Goal: Communication & Community: Answer question/provide support

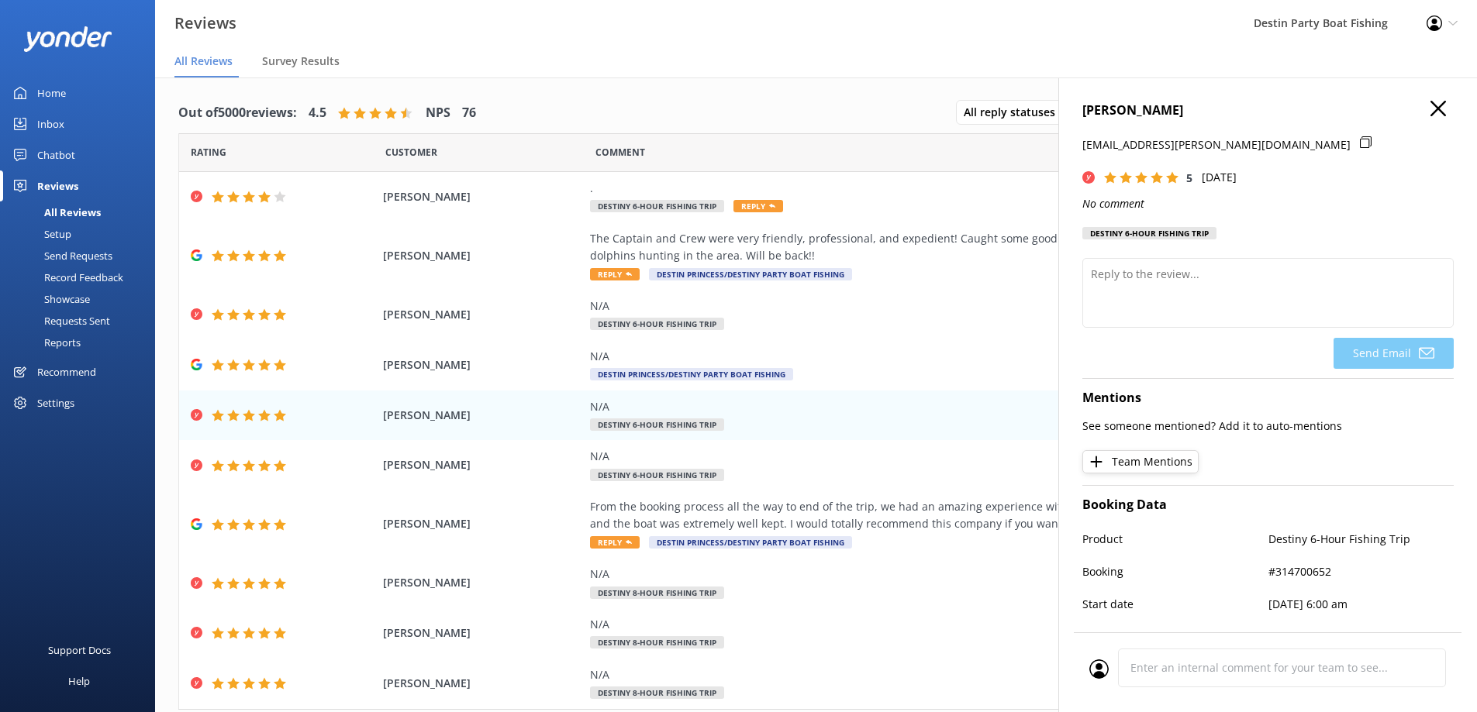
click at [1432, 105] on icon "button" at bounding box center [1438, 109] width 16 height 16
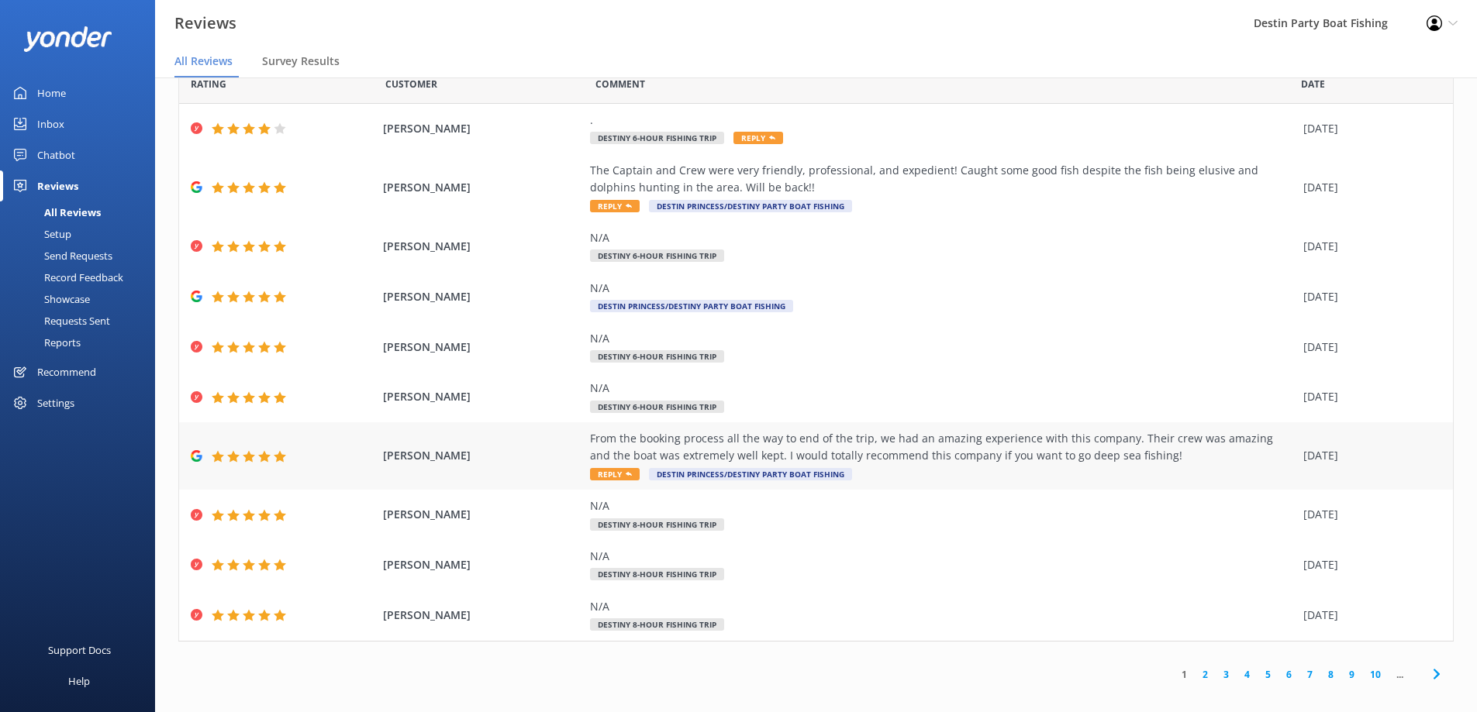
scroll to position [31, 0]
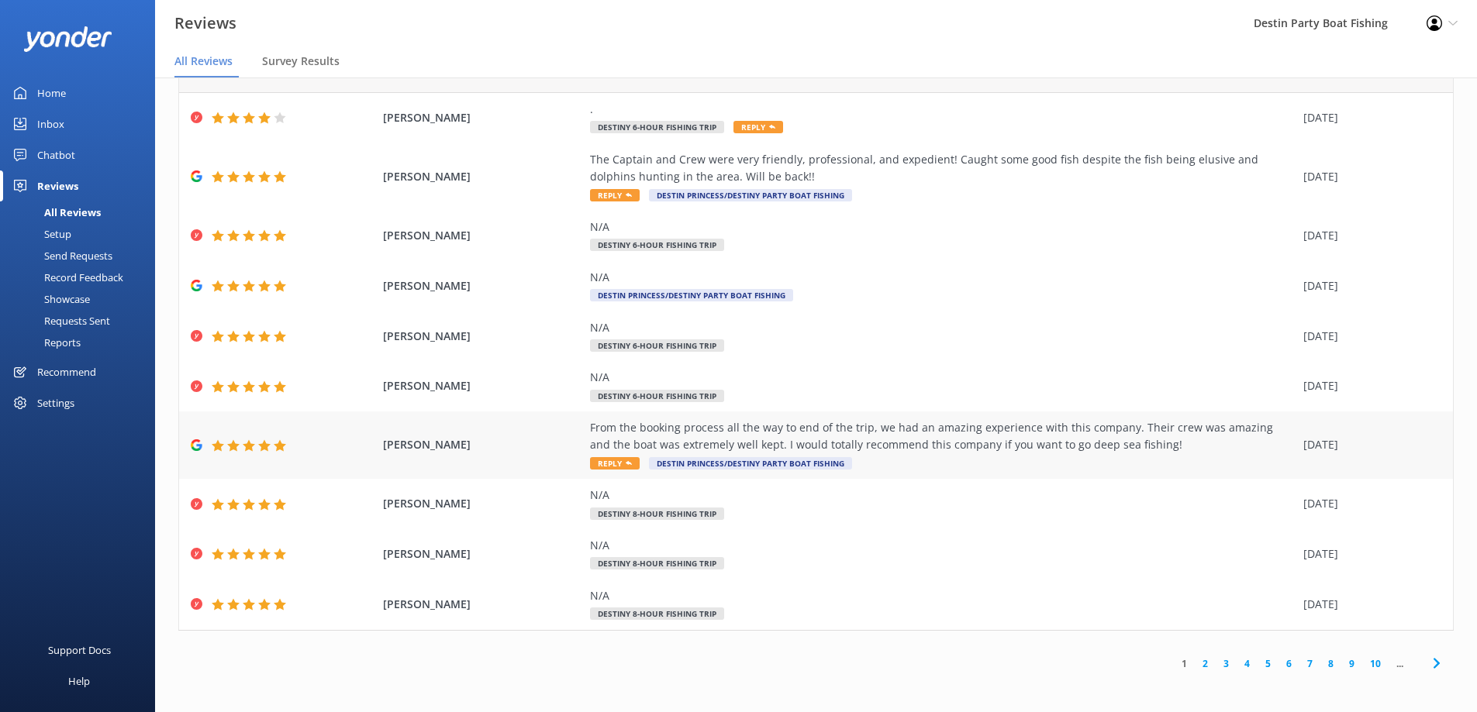
click at [592, 454] on div "From the booking process all the way to end of the trip, we had an amazing expe…" at bounding box center [942, 445] width 705 height 52
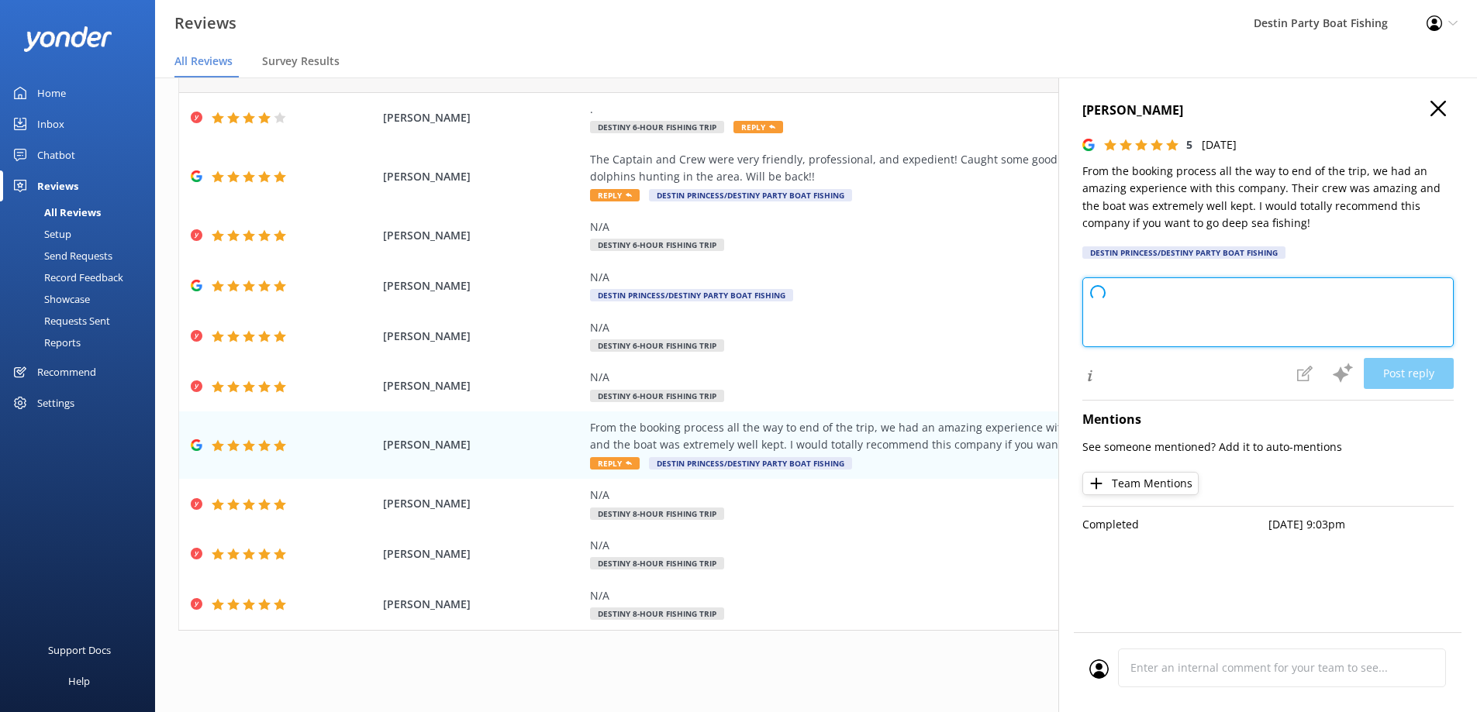
click at [1162, 310] on textarea at bounding box center [1267, 313] width 371 height 70
type textarea "Thank you so much for your wonderful review! We're thrilled to hear you had an …"
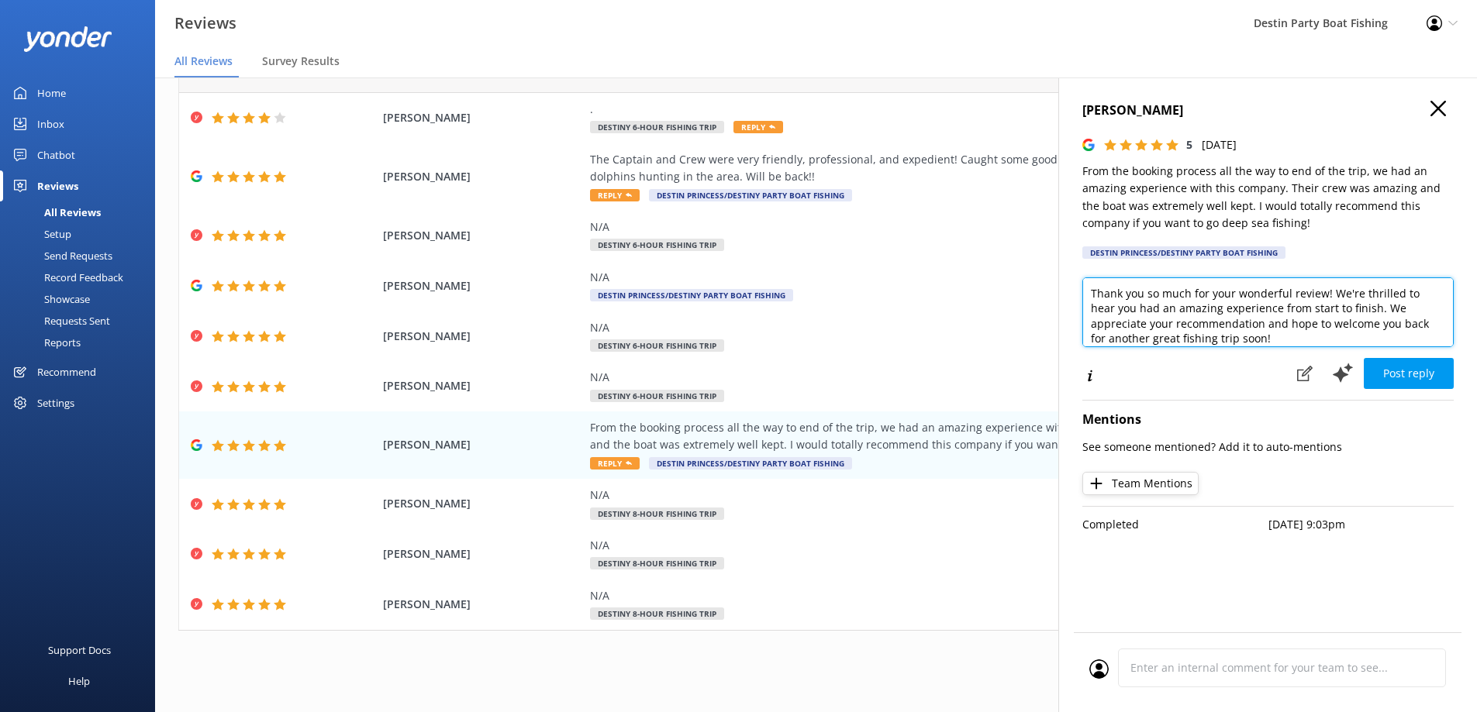
click at [1288, 340] on textarea "Thank you so much for your wonderful review! We're thrilled to hear you had an …" at bounding box center [1267, 313] width 371 height 70
click at [1438, 104] on icon "button" at bounding box center [1438, 109] width 16 height 16
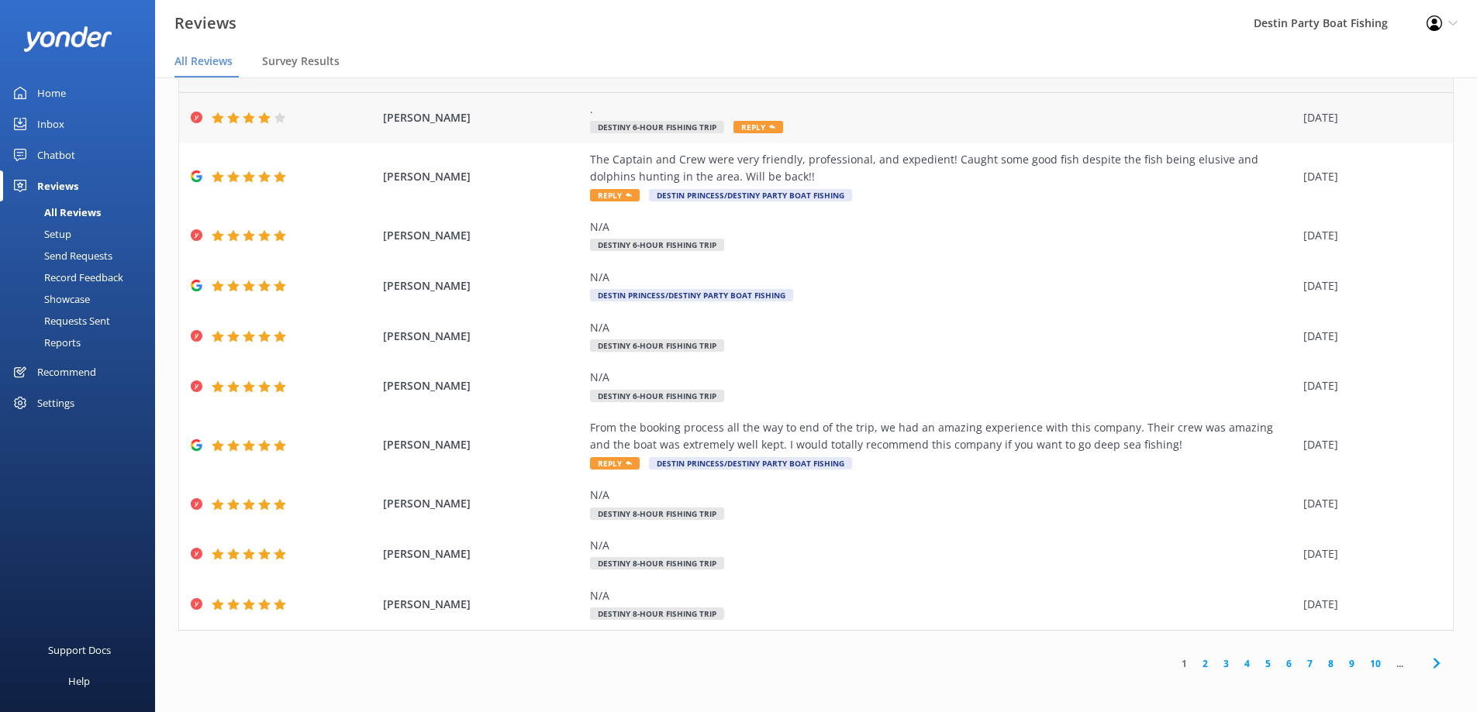
click at [751, 125] on span "Reply" at bounding box center [758, 127] width 50 height 12
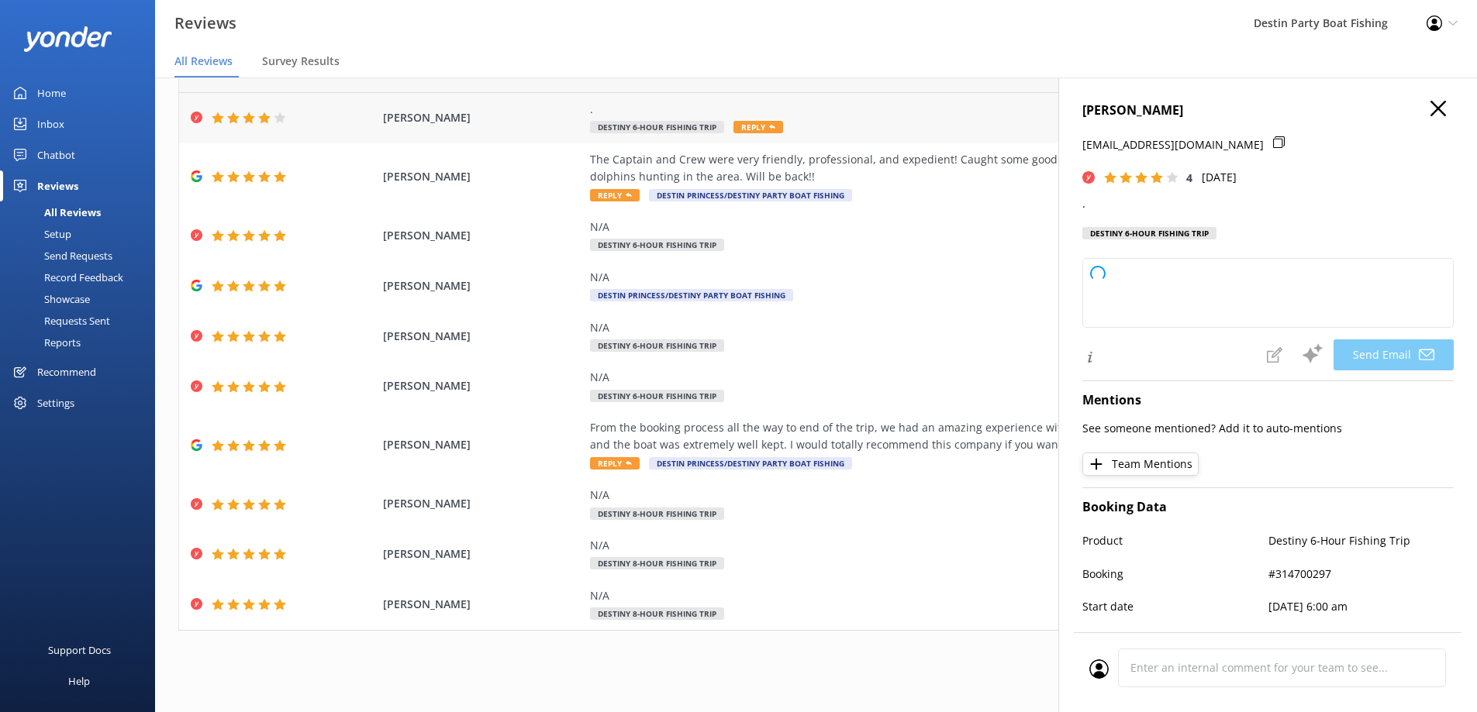
type textarea "Thank you for your feedback and rating, [PERSON_NAME]! If you have any specific…"
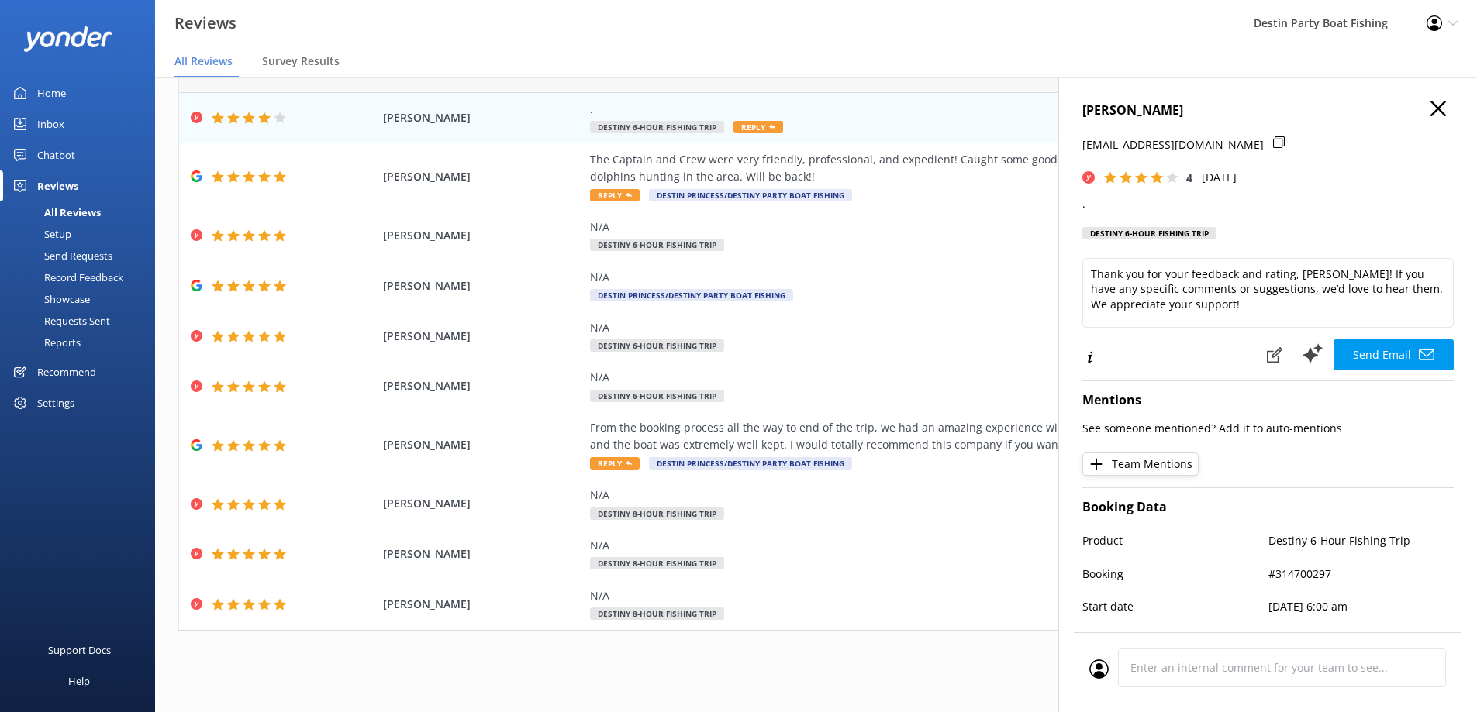
click at [1416, 112] on h4 "[PERSON_NAME]" at bounding box center [1267, 111] width 371 height 20
click at [1430, 110] on icon "button" at bounding box center [1438, 109] width 16 height 16
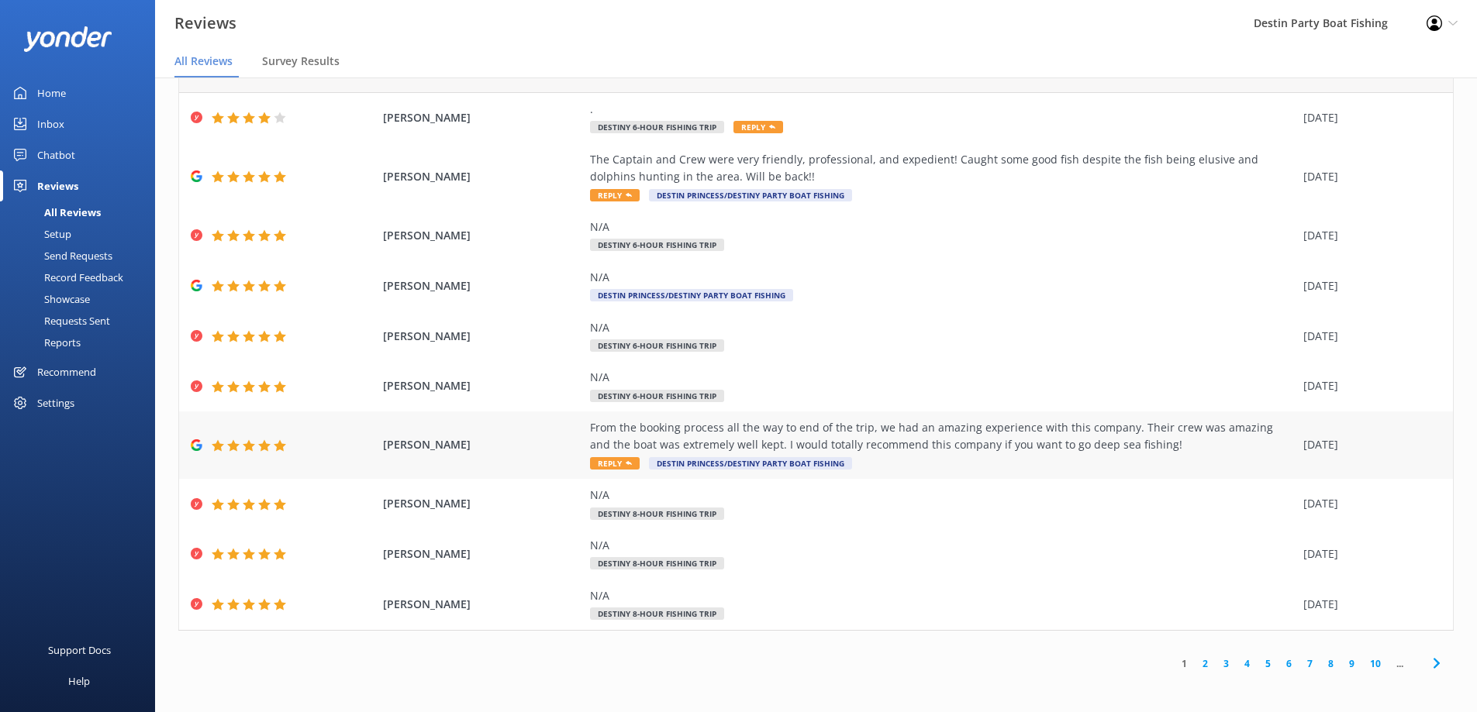
click at [605, 462] on span "Reply" at bounding box center [615, 463] width 50 height 12
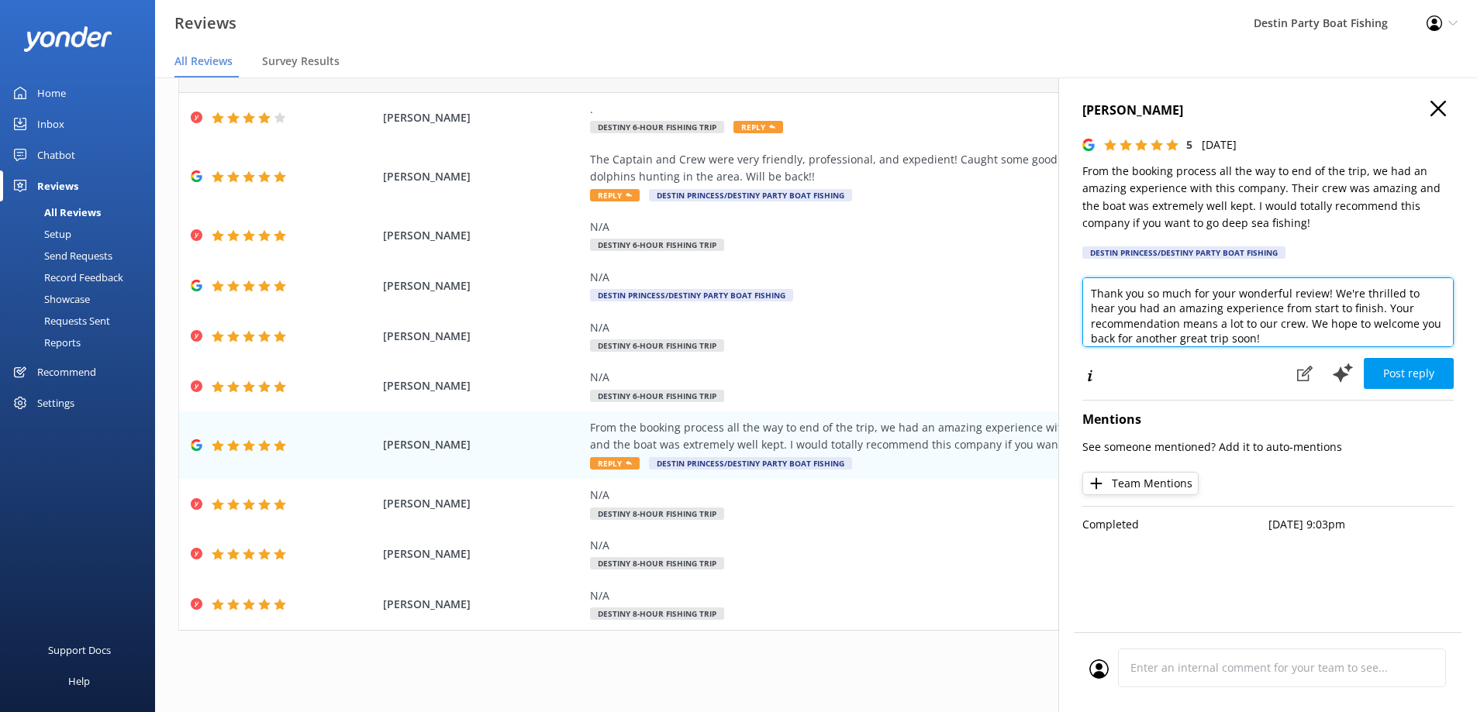
click at [1097, 292] on textarea "Thank you so much for your wonderful review! We're thrilled to hear you had an …" at bounding box center [1267, 313] width 371 height 70
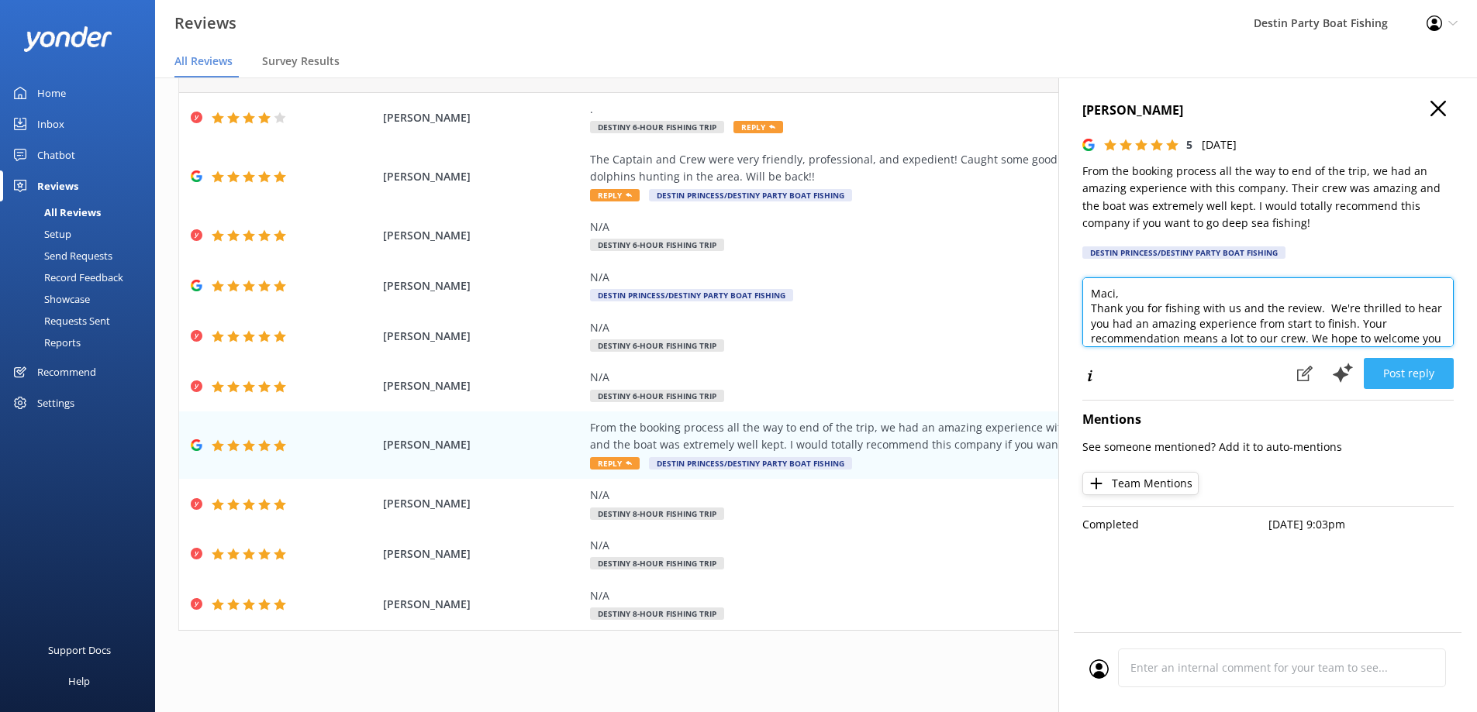
type textarea "Maci, Thank you for fishing with us and the review. We're thrilled to hear you …"
click at [1412, 386] on button "Post reply" at bounding box center [1408, 373] width 90 height 31
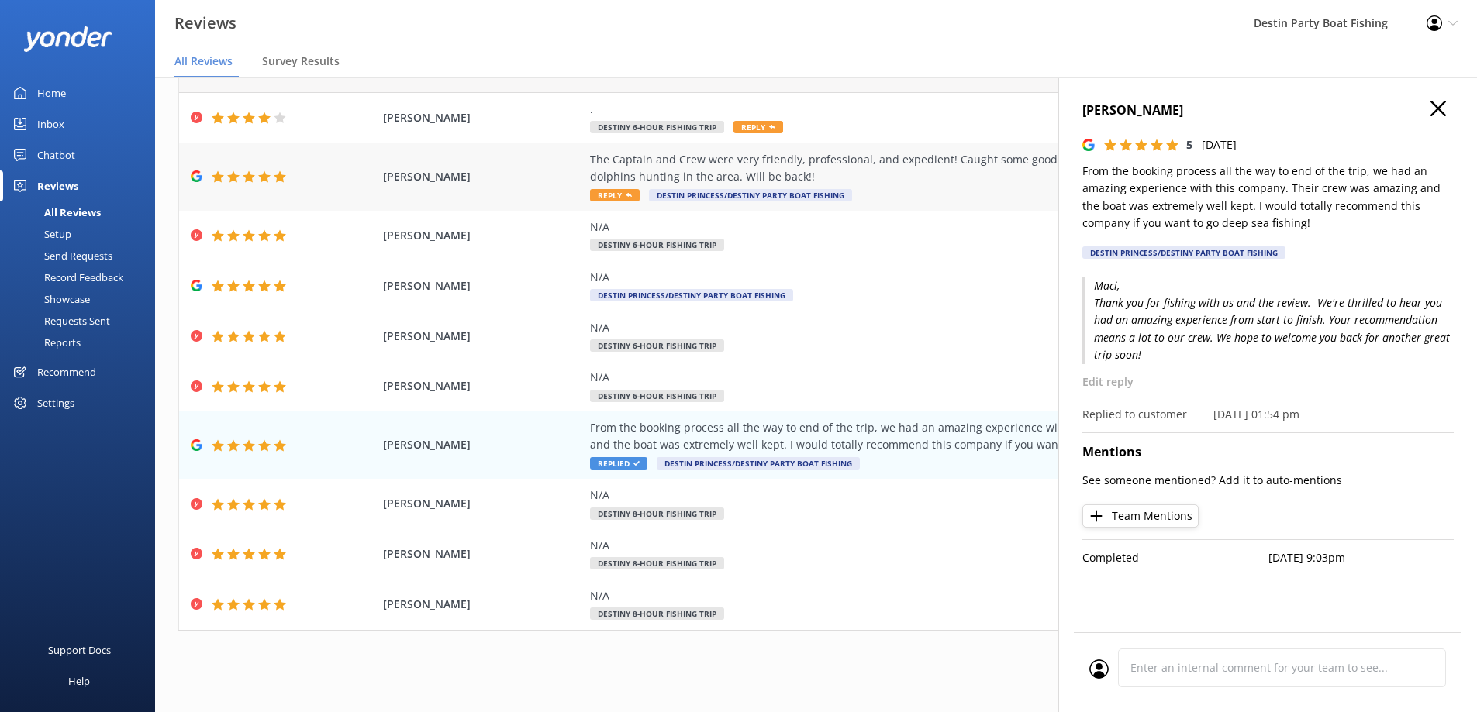
click at [616, 177] on div "The Captain and Crew were very friendly, professional, and expedient! Caught so…" at bounding box center [942, 168] width 705 height 35
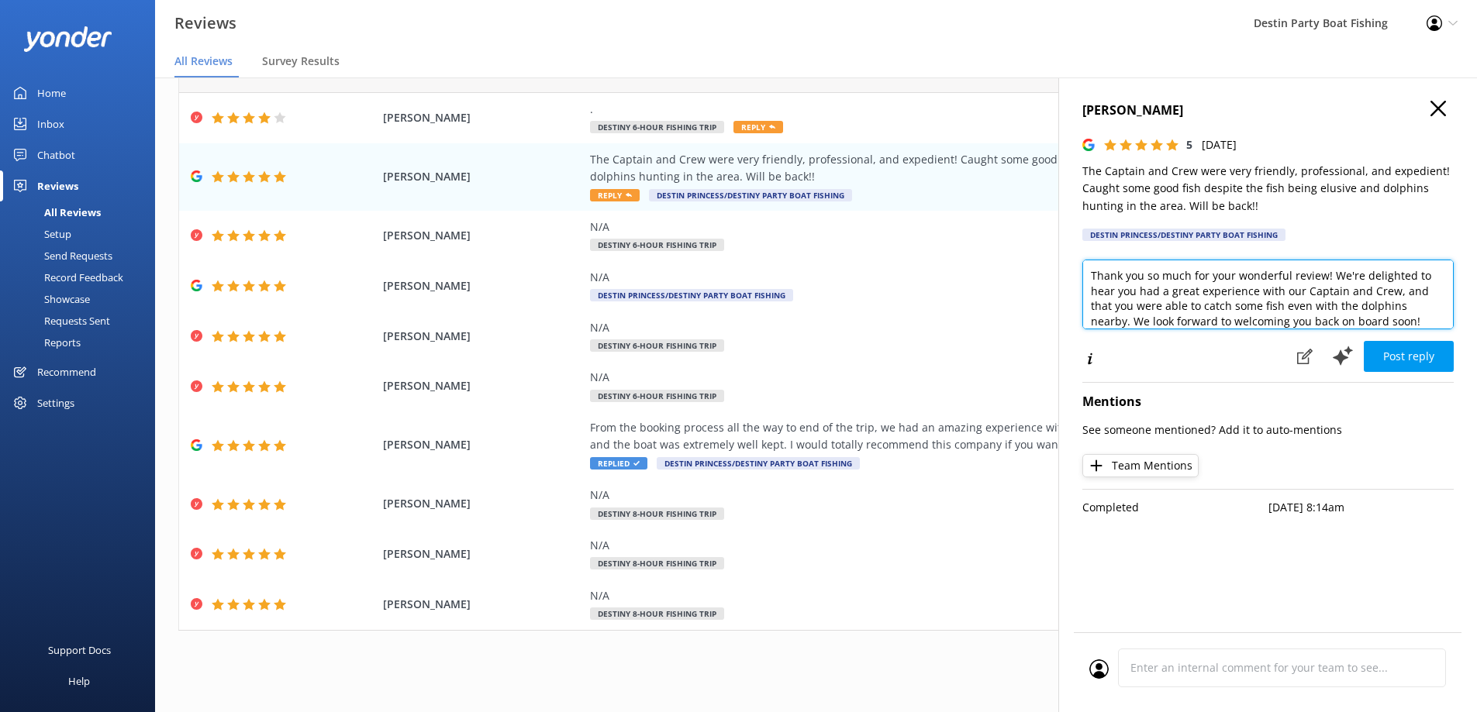
click at [1088, 281] on textarea "Thank you so much for your wonderful review! We're delighted to hear you had a …" at bounding box center [1267, 295] width 371 height 70
type textarea "[PERSON_NAME], Thank you so much for your wonderful review! We're delighted to …"
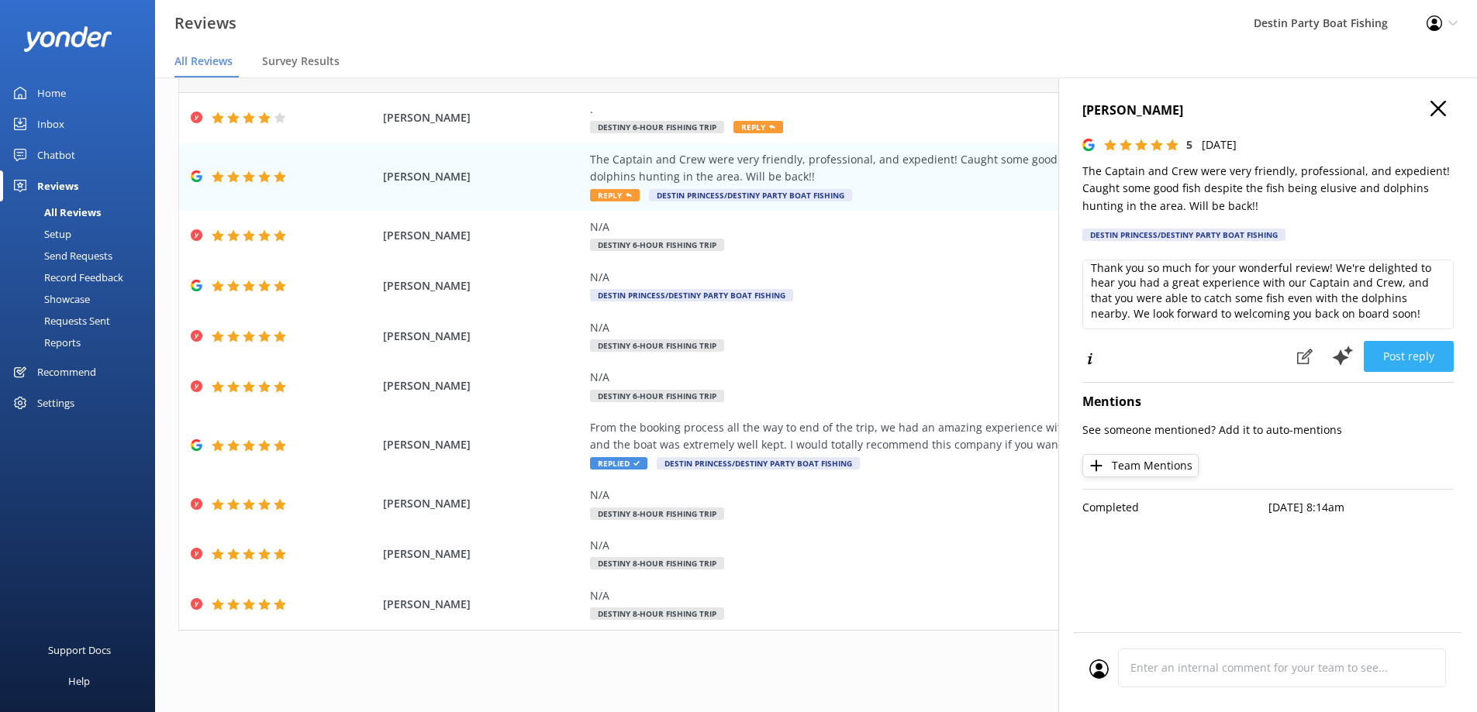
click at [1421, 370] on button "Post reply" at bounding box center [1408, 356] width 90 height 31
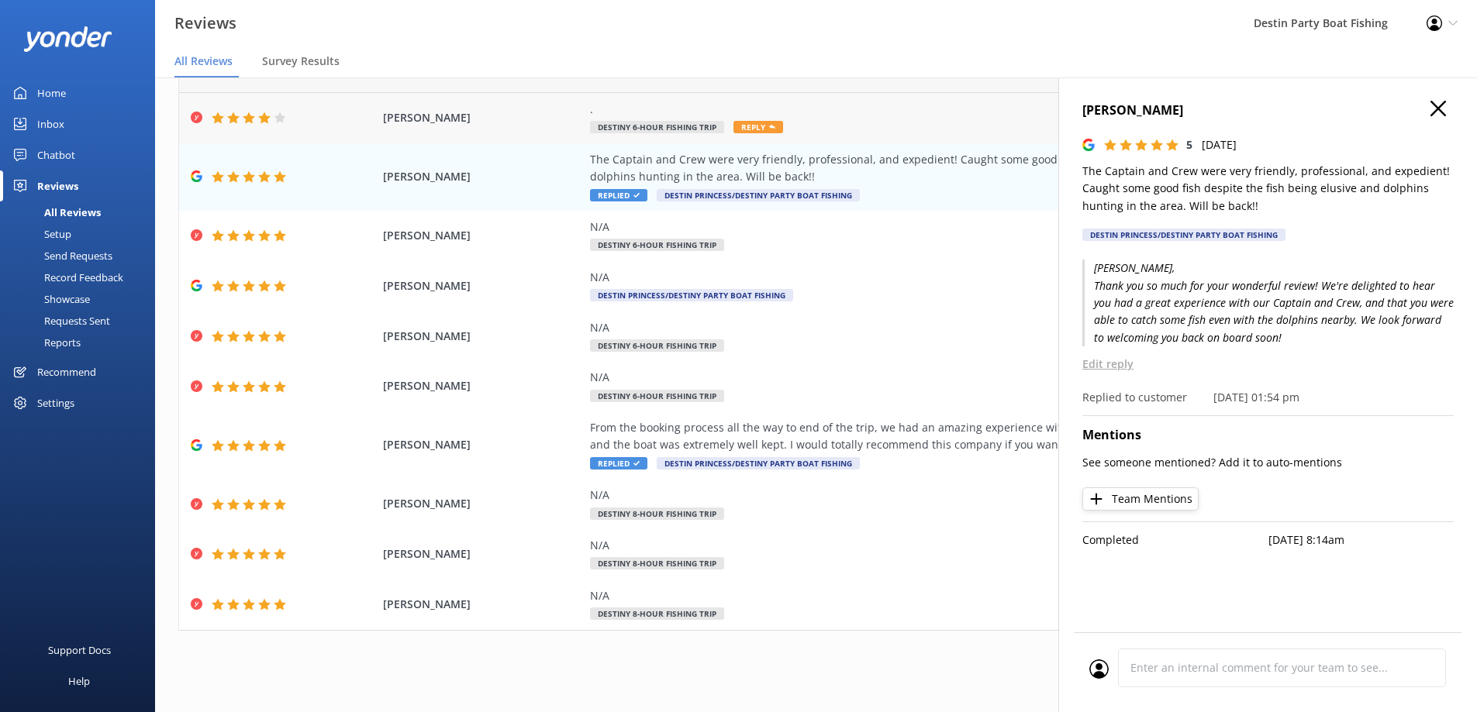
click at [747, 132] on span "Reply" at bounding box center [758, 127] width 50 height 12
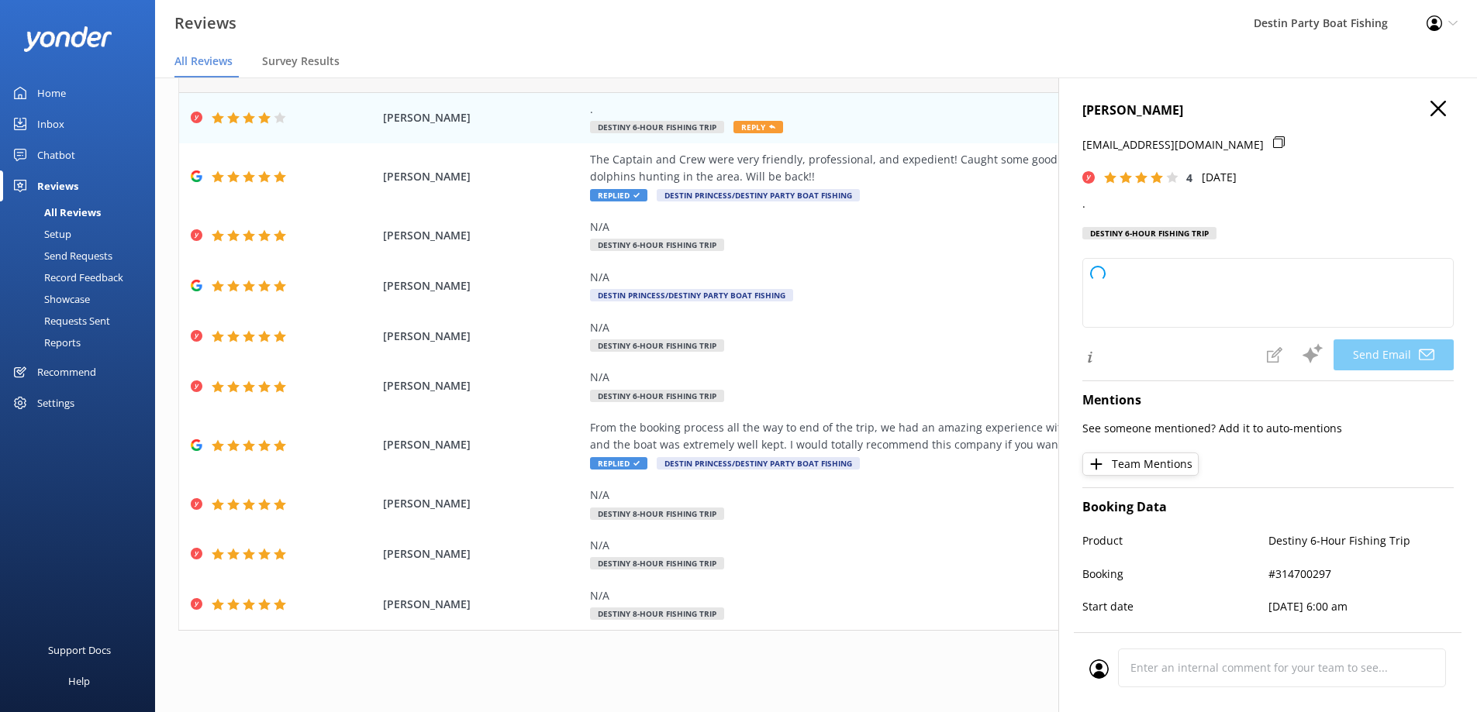
type textarea "Thank you for your feedback and for the 4-star rating, [PERSON_NAME]! If you ha…"
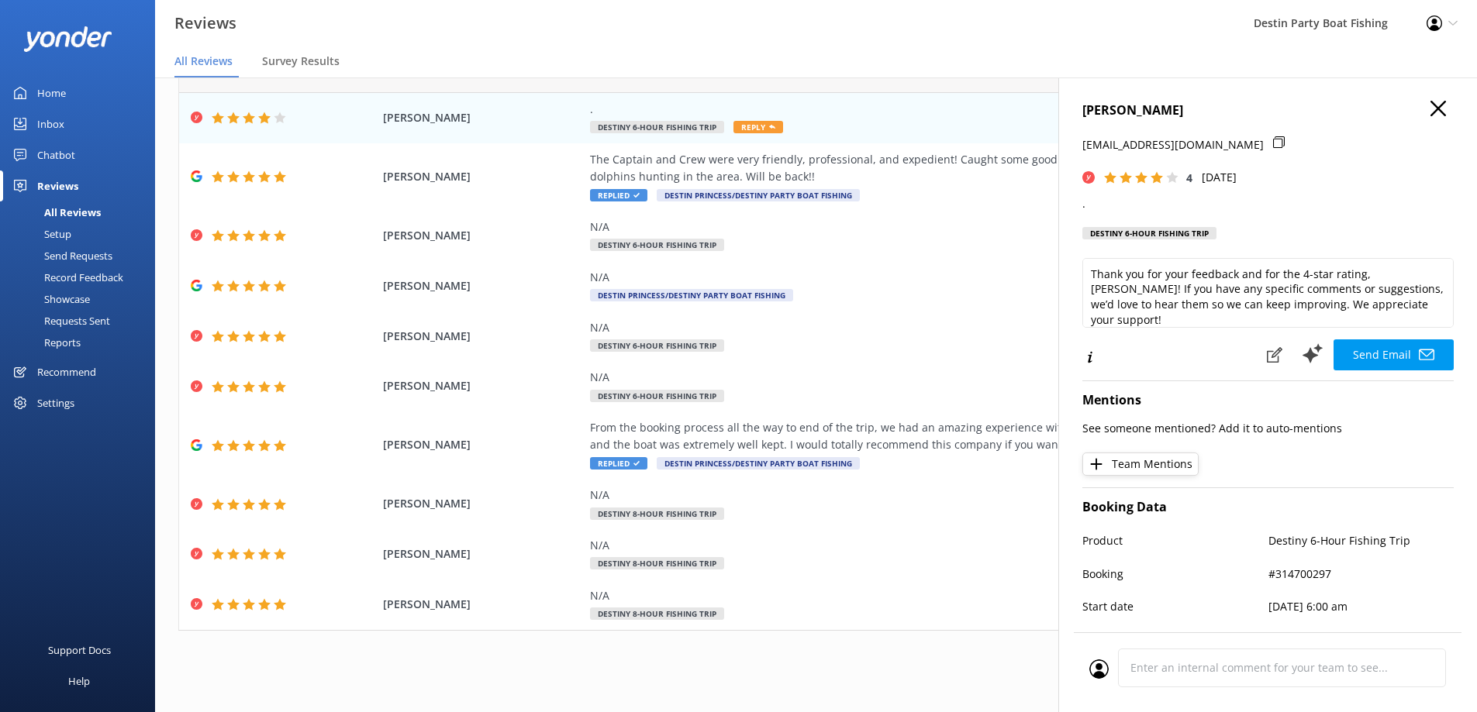
click at [1389, 350] on button "Send Email" at bounding box center [1393, 355] width 120 height 31
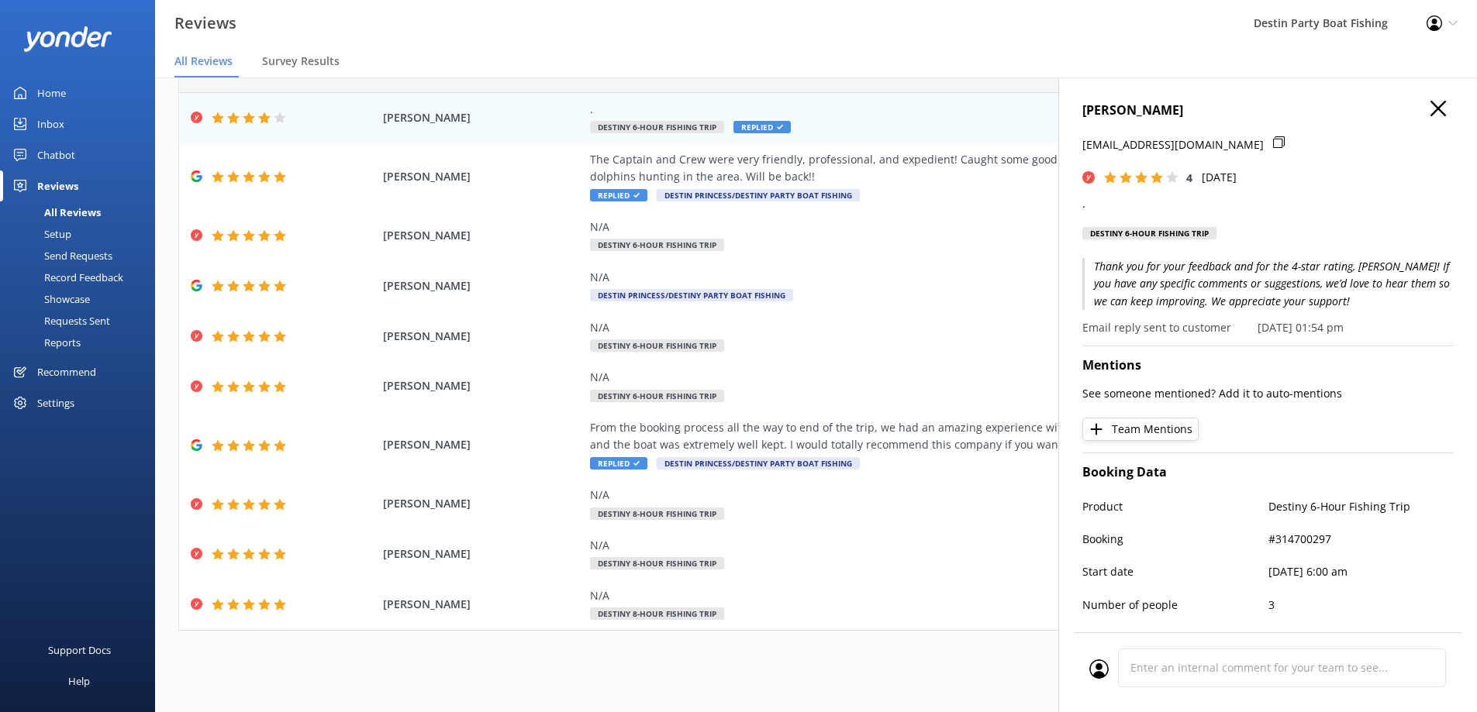
click at [1427, 98] on div "[PERSON_NAME] [EMAIL_ADDRESS][DOMAIN_NAME] 4 [DATE] . Destiny 6-Hour Fishing Tr…" at bounding box center [1267, 434] width 419 height 712
click at [1418, 106] on h4 "[PERSON_NAME]" at bounding box center [1267, 111] width 371 height 20
click at [1432, 112] on icon "button" at bounding box center [1438, 109] width 16 height 16
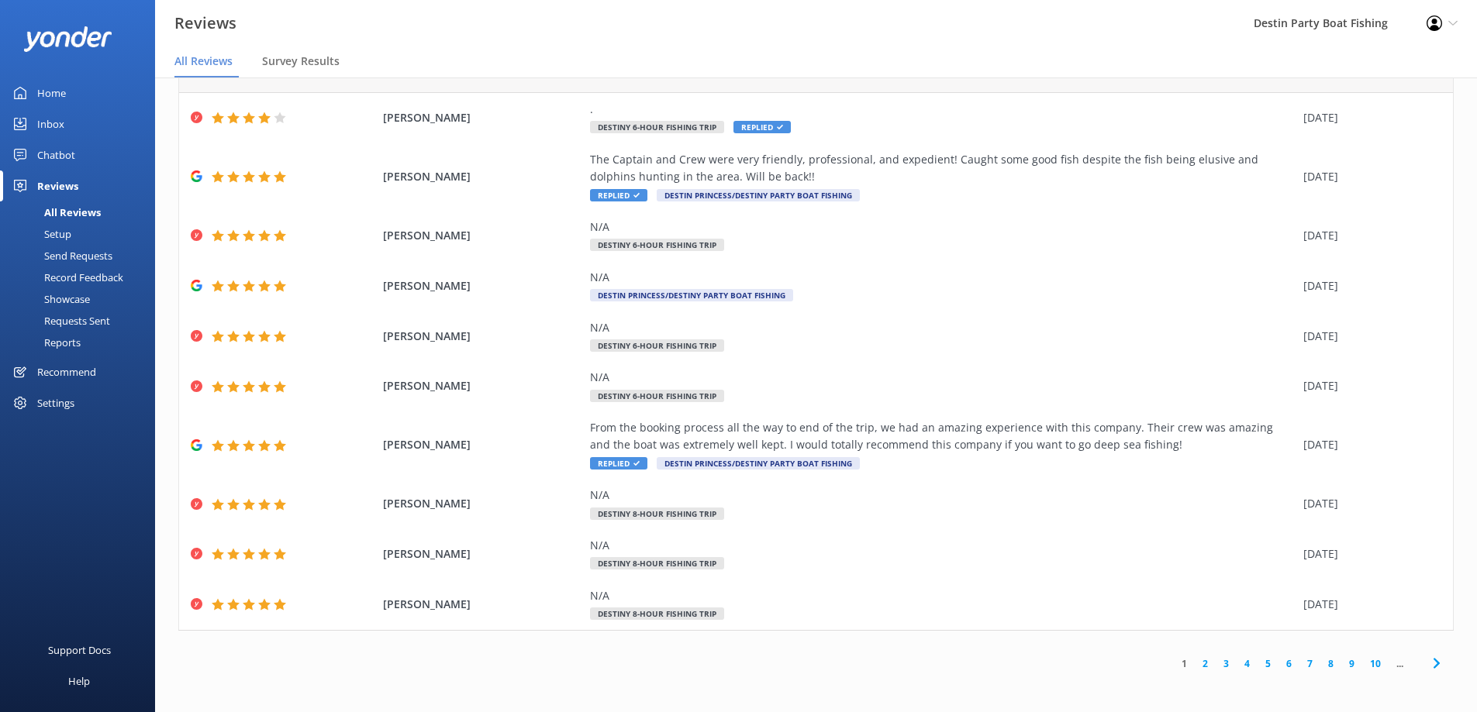
click at [1195, 665] on link "2" at bounding box center [1205, 664] width 21 height 15
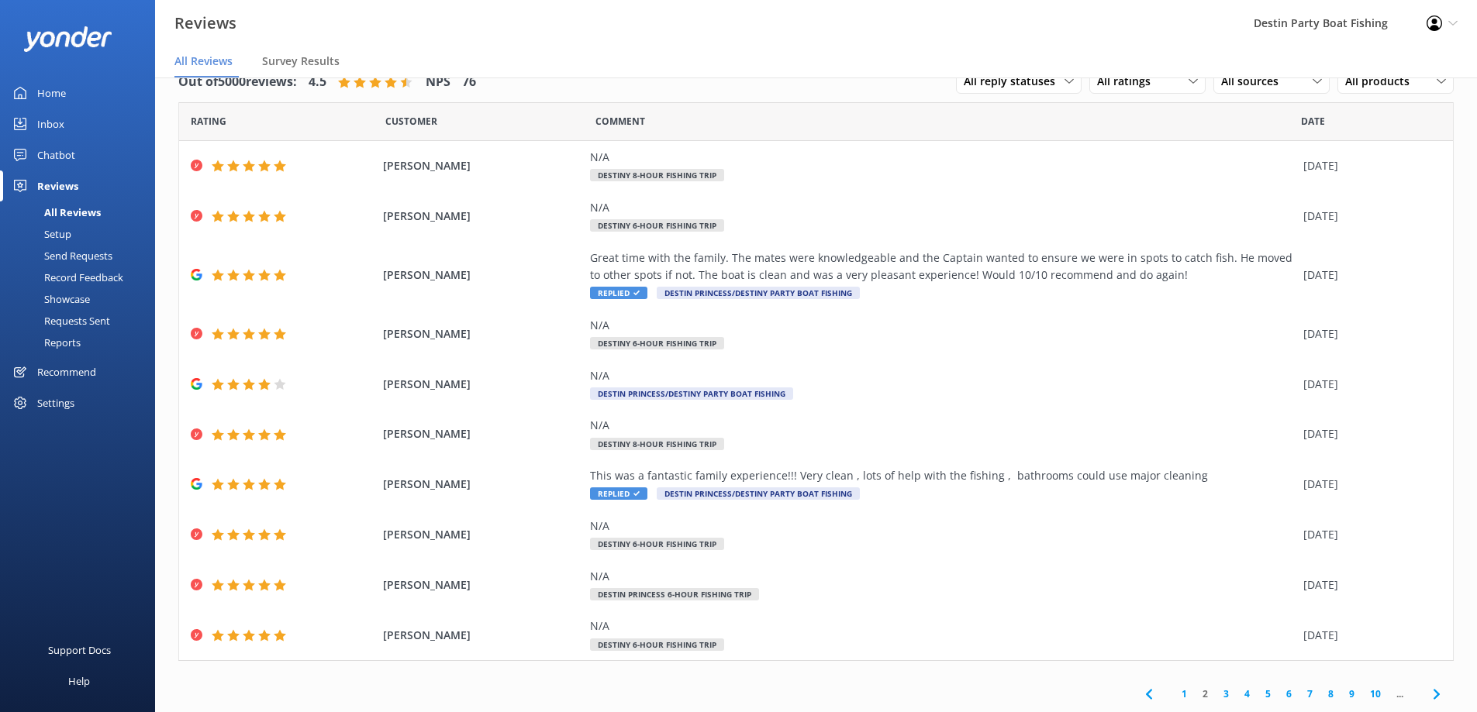
click at [46, 95] on div "Home" at bounding box center [51, 93] width 29 height 31
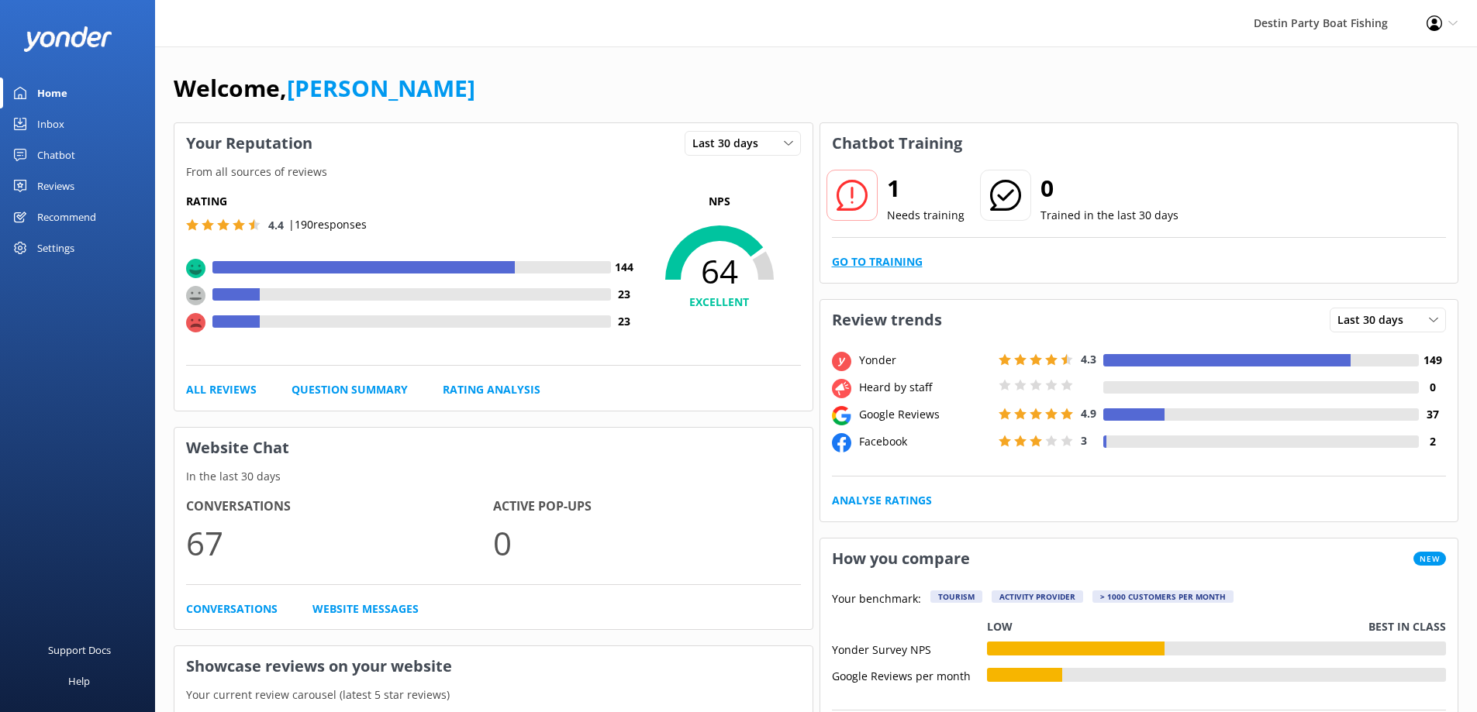
click at [888, 260] on link "Go to Training" at bounding box center [877, 261] width 91 height 17
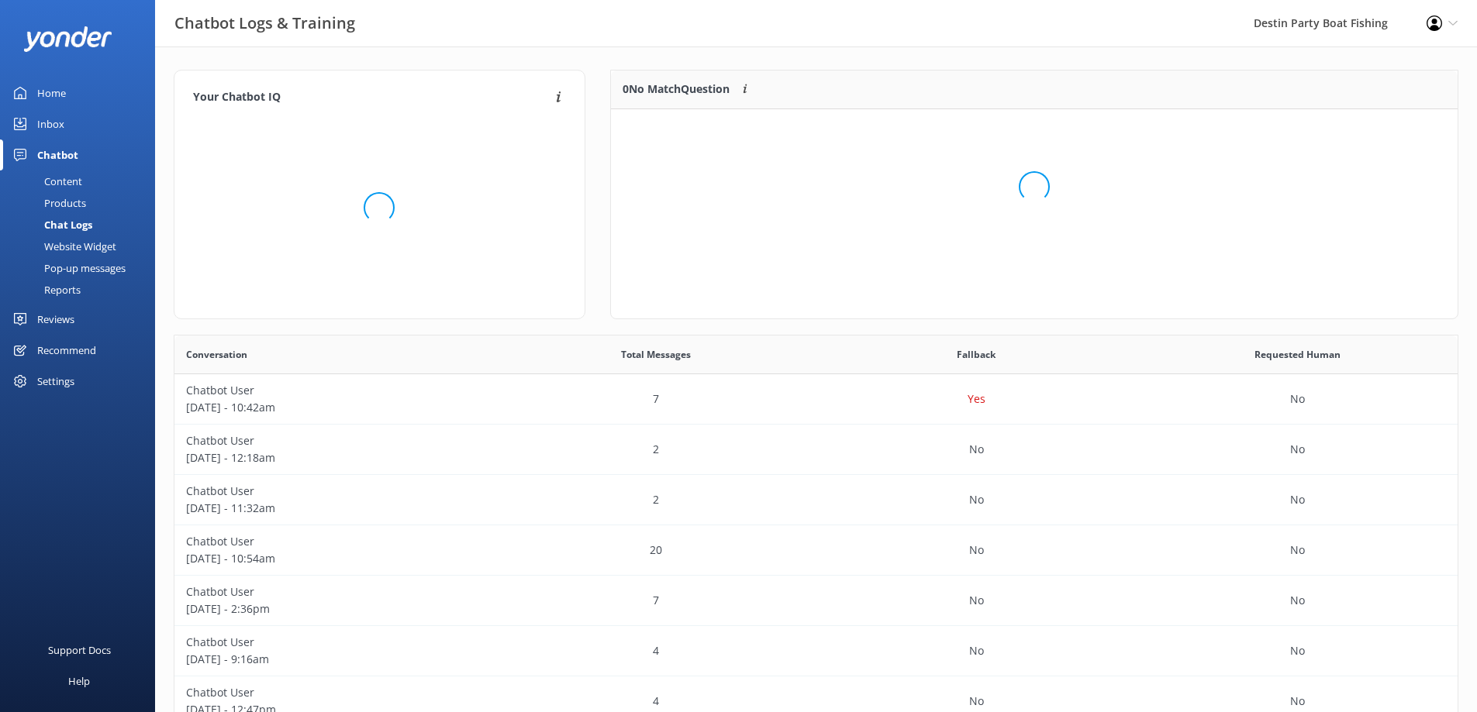
scroll to position [67, 835]
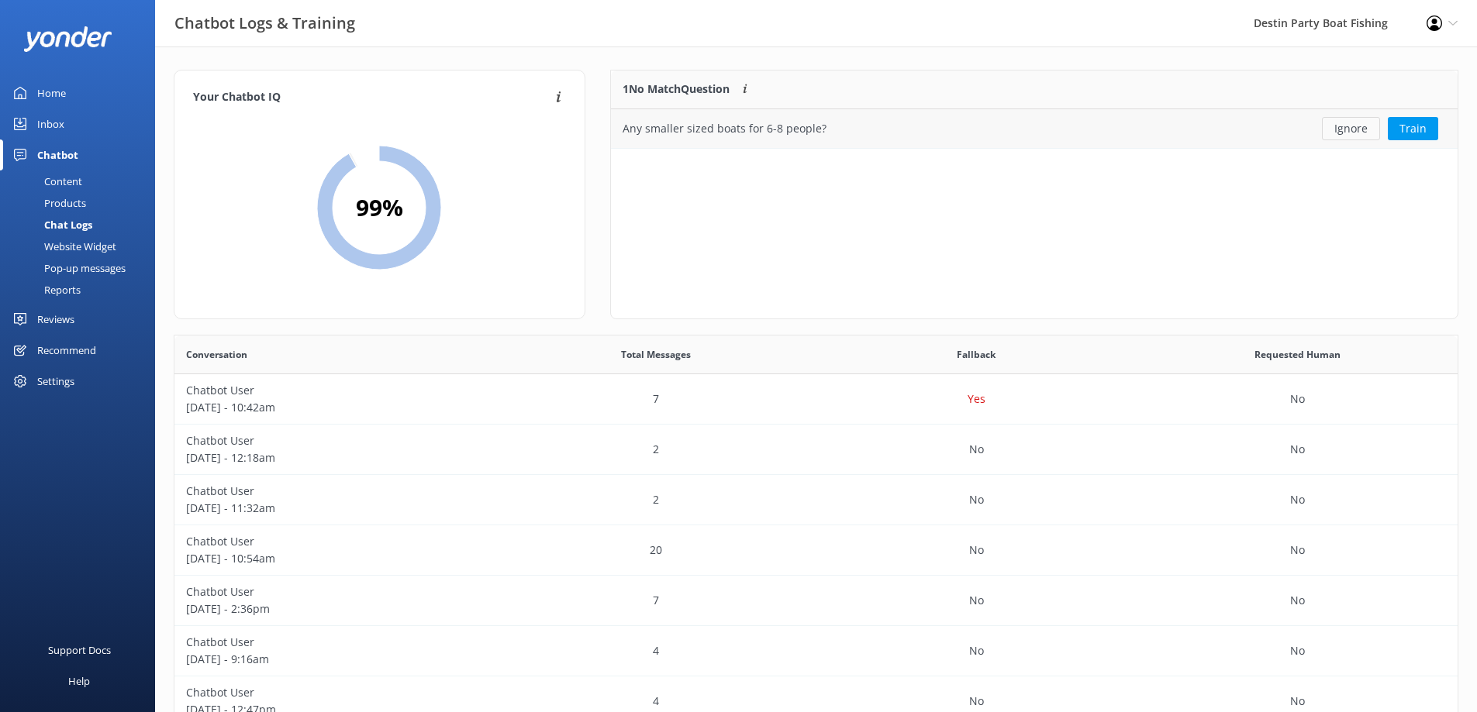
click at [1360, 129] on button "Ignore" at bounding box center [1351, 128] width 58 height 23
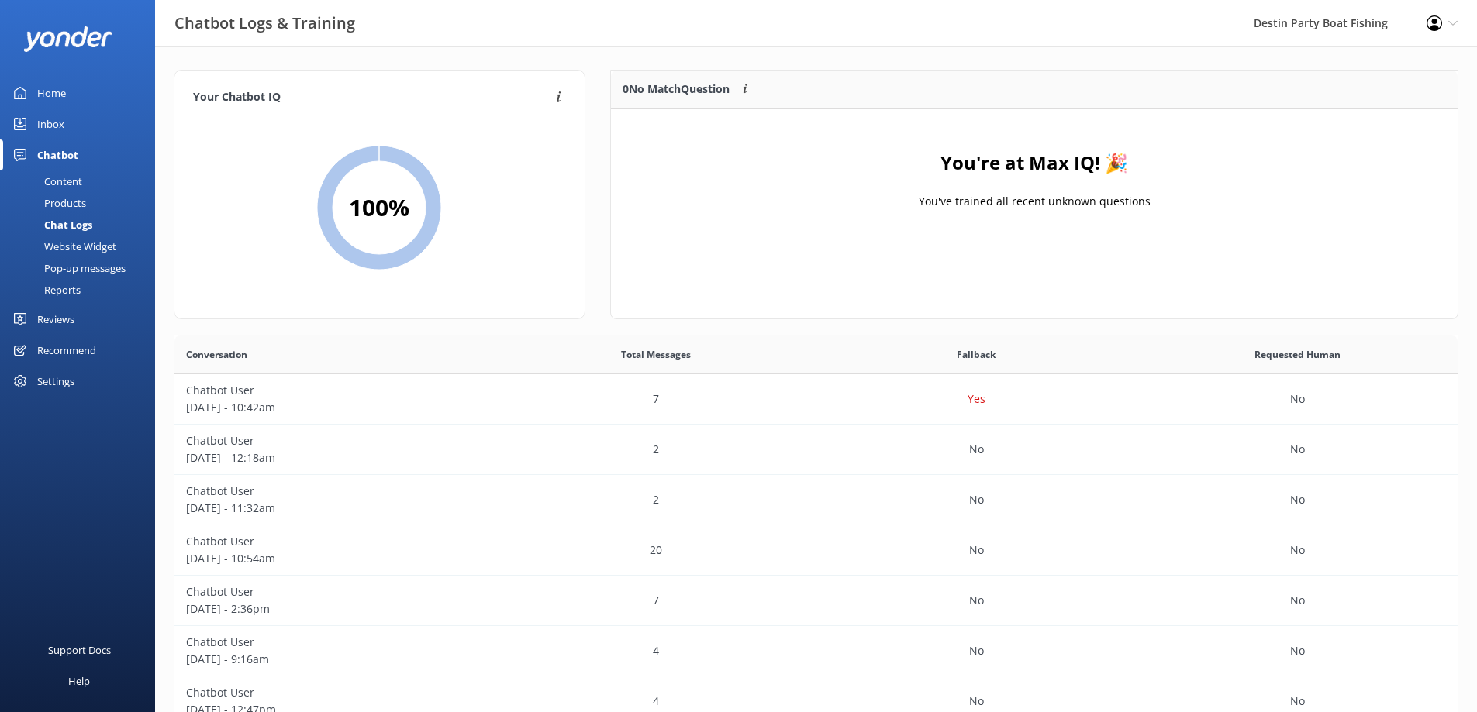
click at [52, 136] on div "Inbox" at bounding box center [50, 124] width 27 height 31
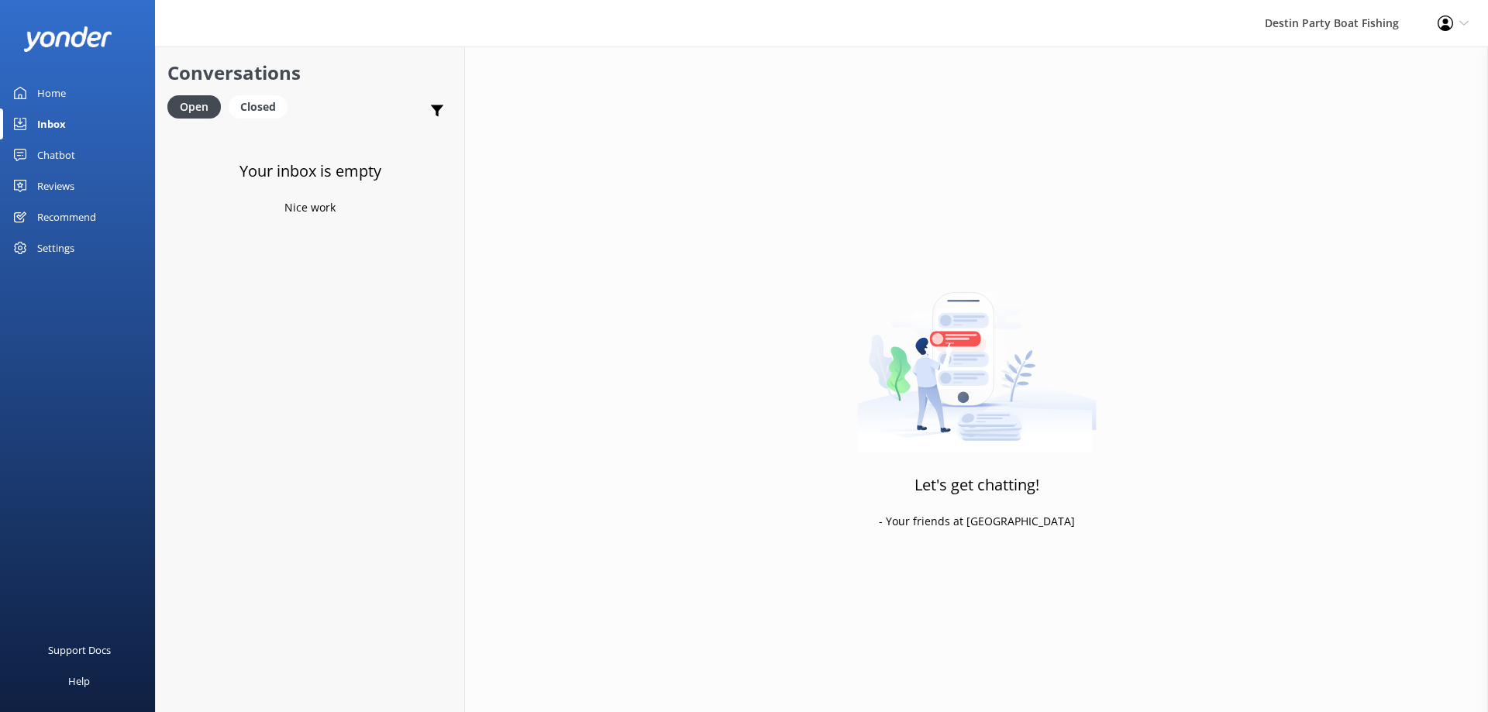
click at [50, 182] on div "Reviews" at bounding box center [55, 186] width 37 height 31
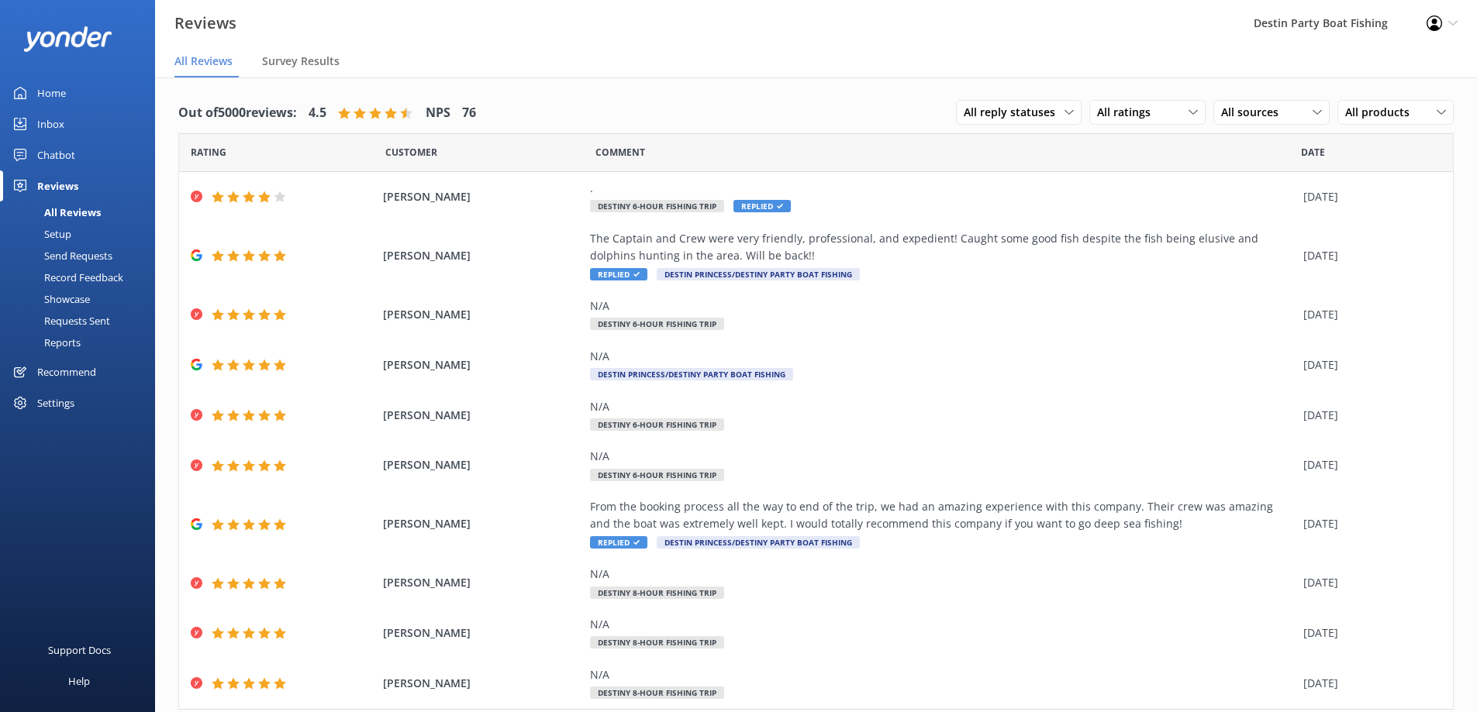
click at [54, 132] on div "Inbox" at bounding box center [50, 124] width 27 height 31
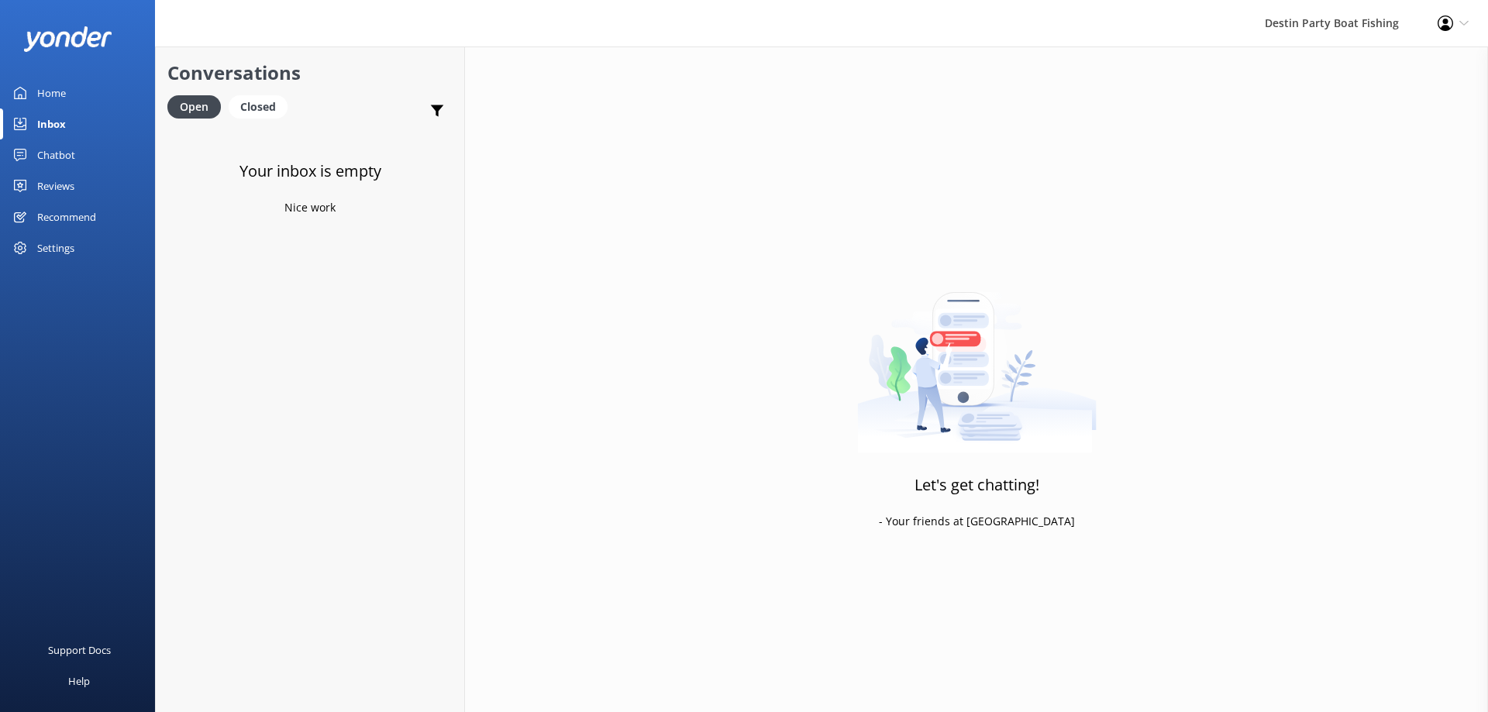
click at [38, 90] on div "Home" at bounding box center [51, 93] width 29 height 31
